Goal: Transaction & Acquisition: Purchase product/service

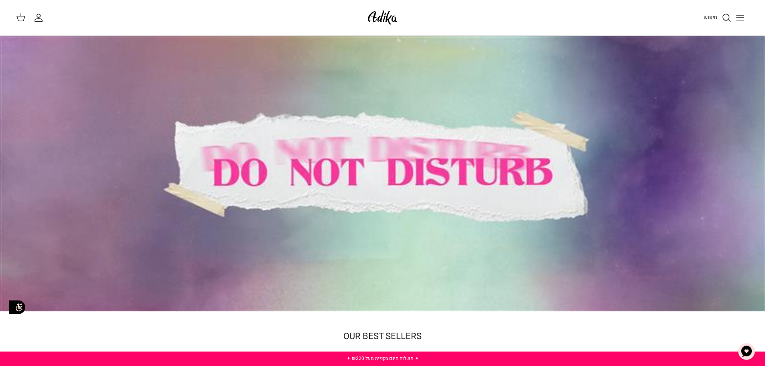
click at [411, 163] on div at bounding box center [382, 173] width 765 height 275
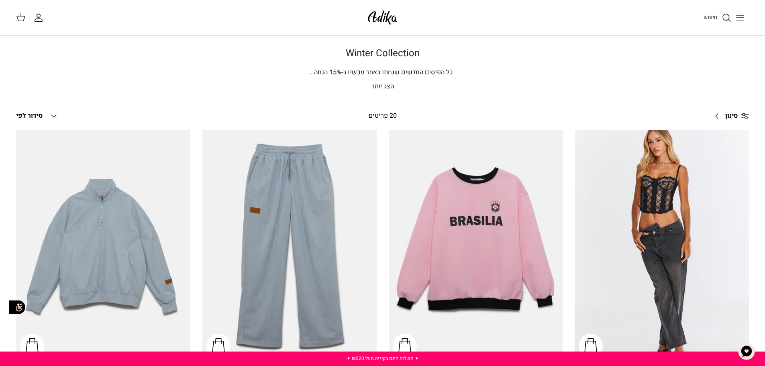
click at [741, 19] on icon "Toggle menu" at bounding box center [740, 18] width 10 height 10
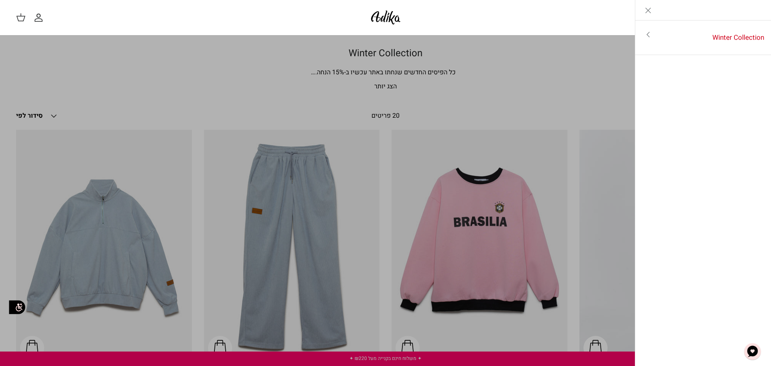
click at [648, 37] on icon "Toggle menu" at bounding box center [648, 35] width 10 height 10
click at [648, 37] on link "לכל הפריטים" at bounding box center [703, 35] width 128 height 20
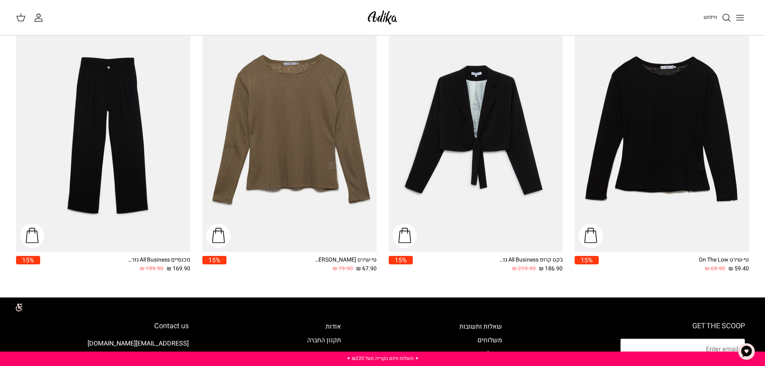
scroll to position [1381, 0]
